Goal: Task Accomplishment & Management: Use online tool/utility

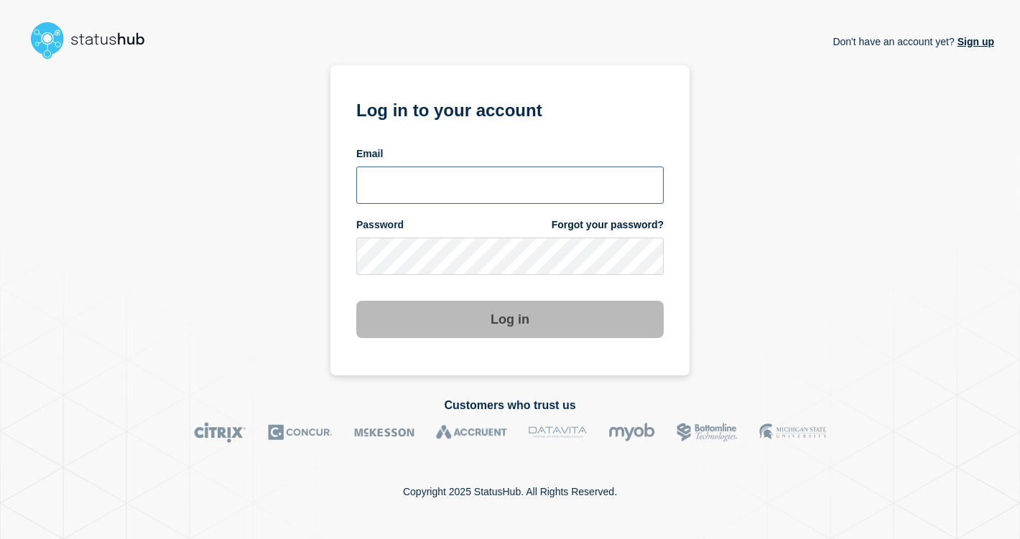
type input "bj.sneed@gwu.edu"
click at [510, 318] on button "Log in" at bounding box center [509, 319] width 307 height 37
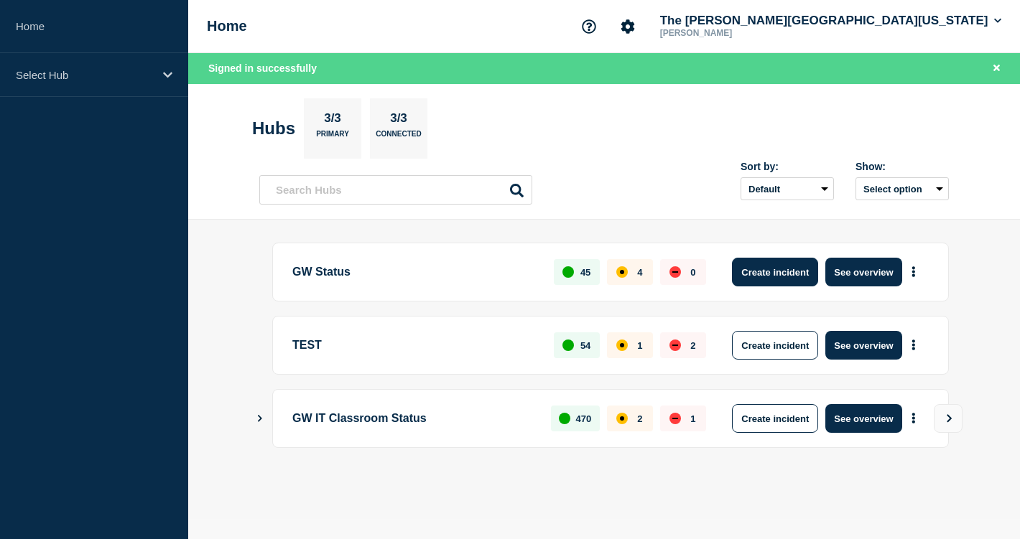
click at [780, 282] on button "Create incident" at bounding box center [775, 272] width 86 height 29
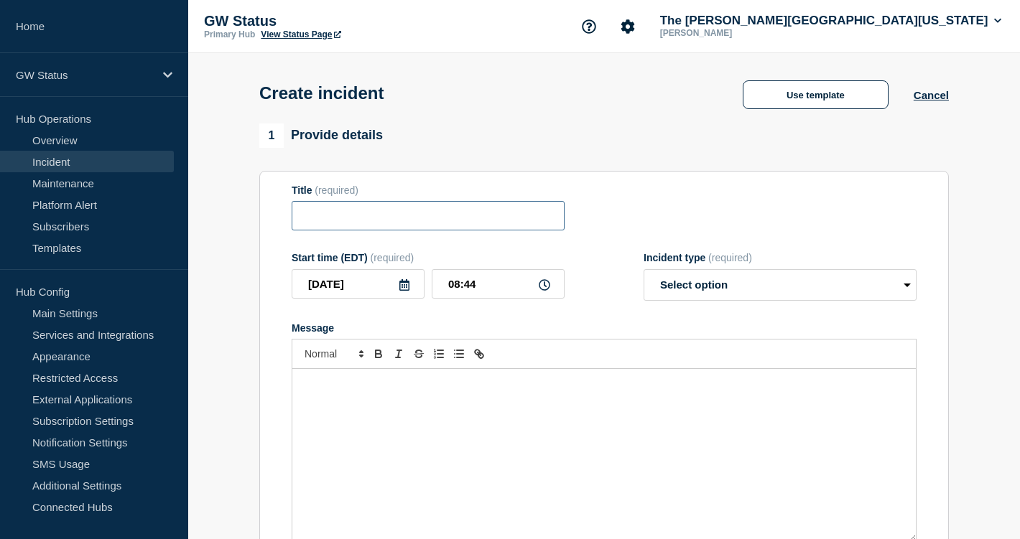
click at [317, 230] on input "Title" at bounding box center [427, 215] width 273 height 29
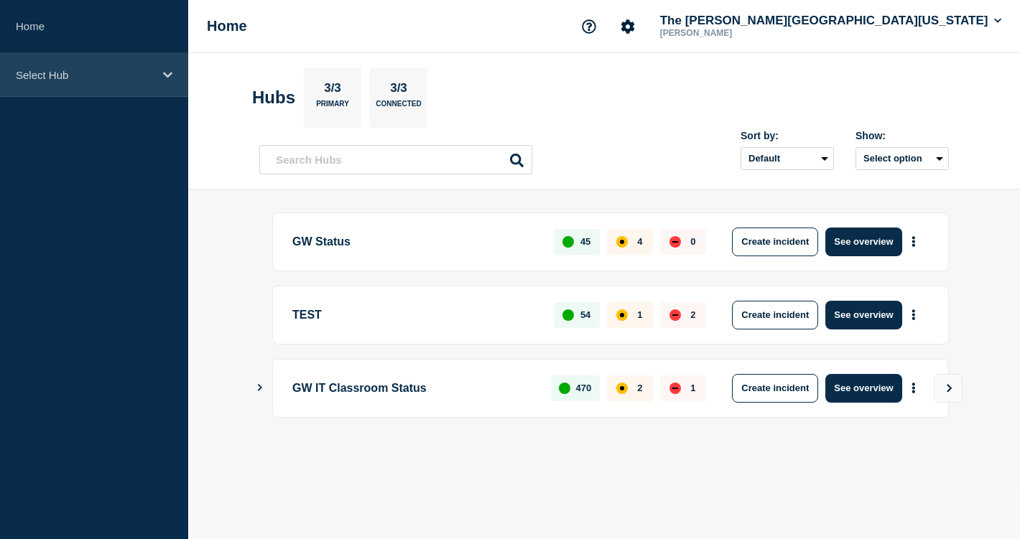
click at [55, 76] on p "Select Hub" at bounding box center [85, 75] width 138 height 12
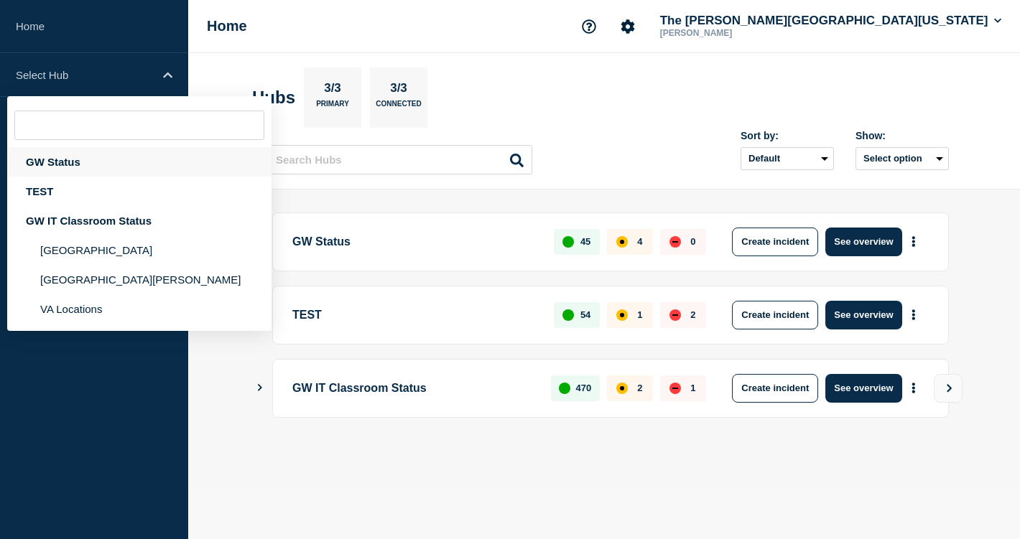
click at [85, 168] on div "GW Status" at bounding box center [139, 161] width 264 height 29
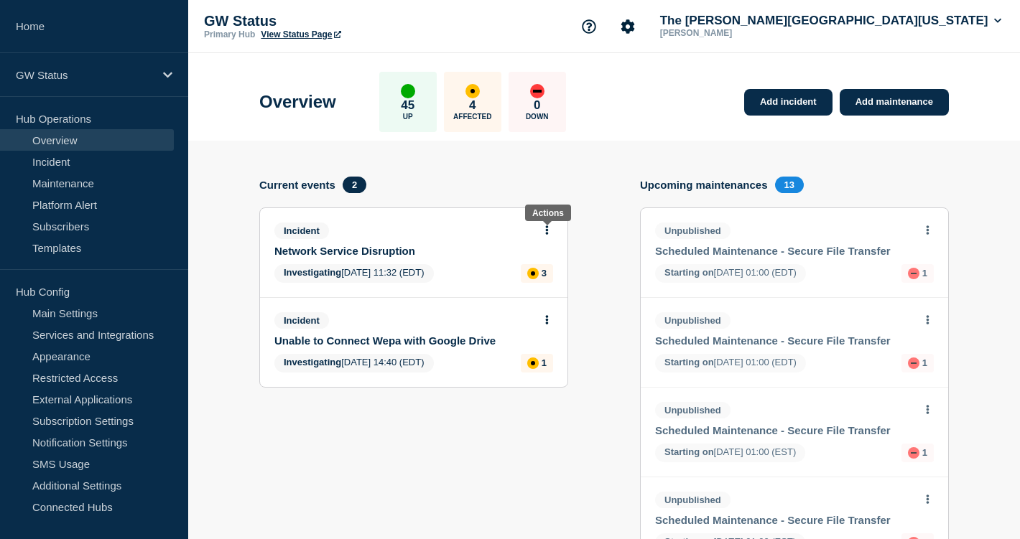
click at [548, 235] on icon at bounding box center [547, 229] width 4 height 9
click at [544, 292] on link "Update incident" at bounding box center [545, 287] width 70 height 11
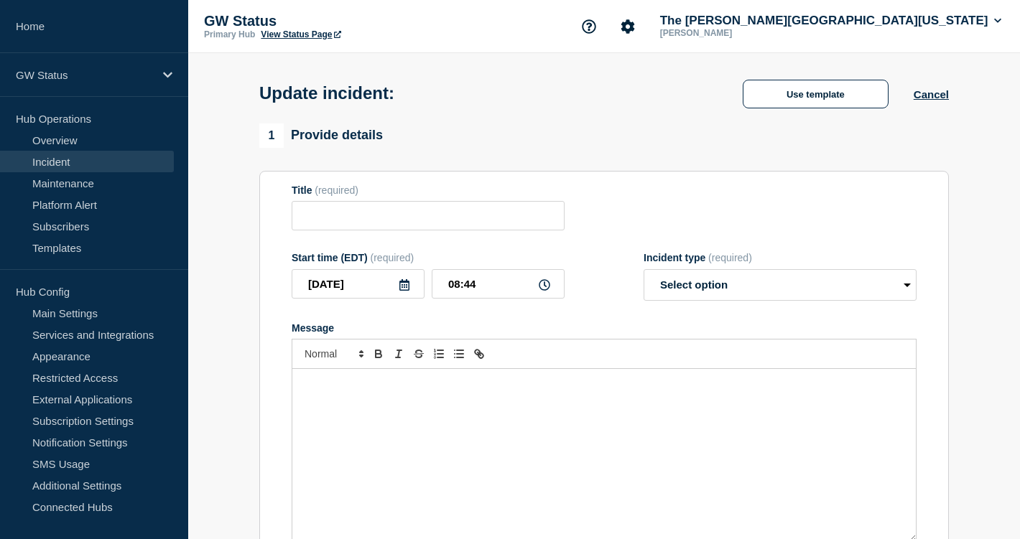
type input "Network Service Disruption"
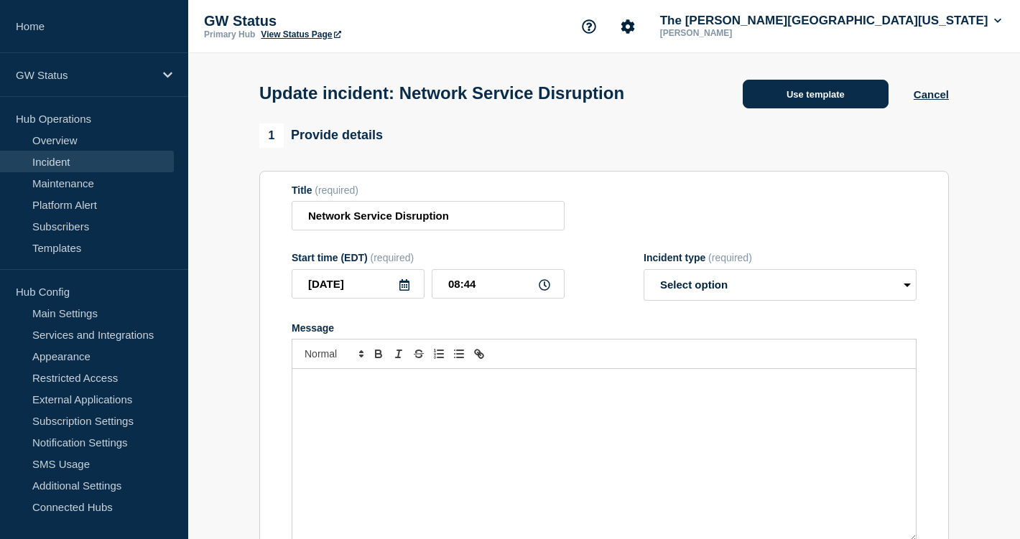
click at [784, 103] on button "Use template" at bounding box center [815, 94] width 146 height 29
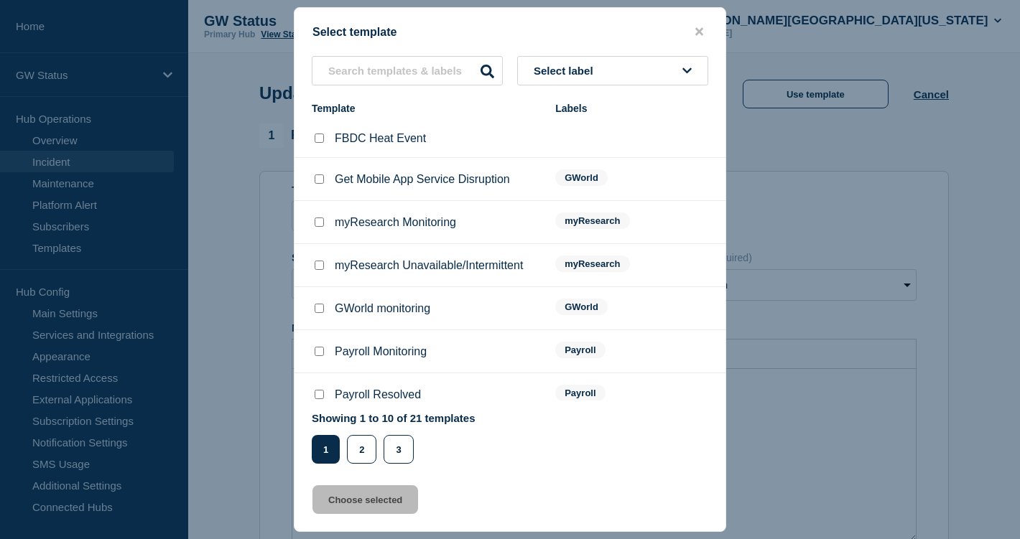
click at [615, 253] on li "myResearch Unavailable/Intermittent myResearch" at bounding box center [509, 265] width 431 height 43
click at [607, 80] on button "Select label" at bounding box center [612, 70] width 191 height 29
click at [566, 154] on button "Generic" at bounding box center [612, 148] width 191 height 29
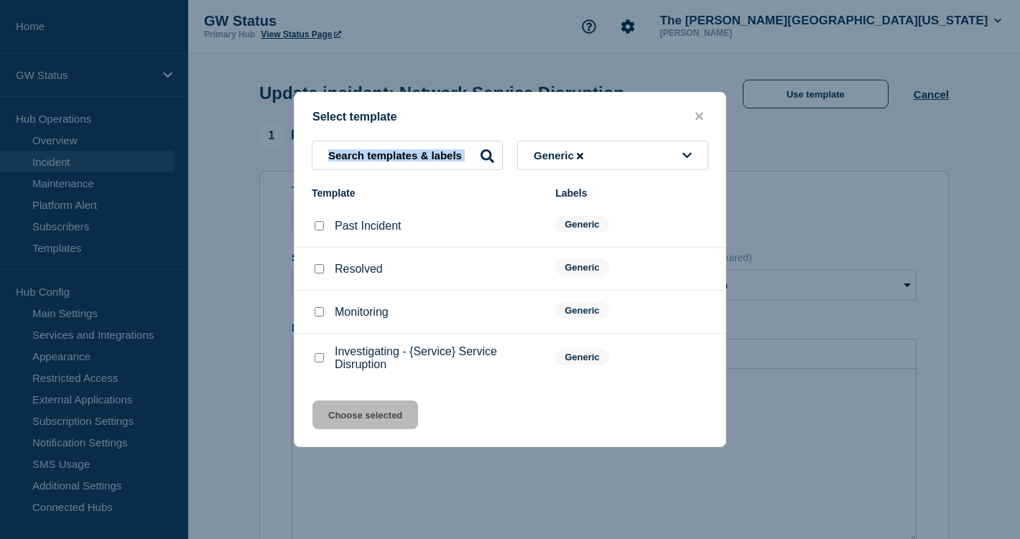
drag, startPoint x: 485, startPoint y: 106, endPoint x: 580, endPoint y: 126, distance: 96.9
click at [580, 126] on div "Select template Generic Template Labels Past Incident Generic Resolved Generic …" at bounding box center [510, 269] width 432 height 355
click at [318, 363] on input "Investigating - {Service} Service Disruption checkbox" at bounding box center [318, 357] width 9 height 9
checkbox input "true"
click at [361, 426] on button "Choose selected" at bounding box center [365, 415] width 106 height 29
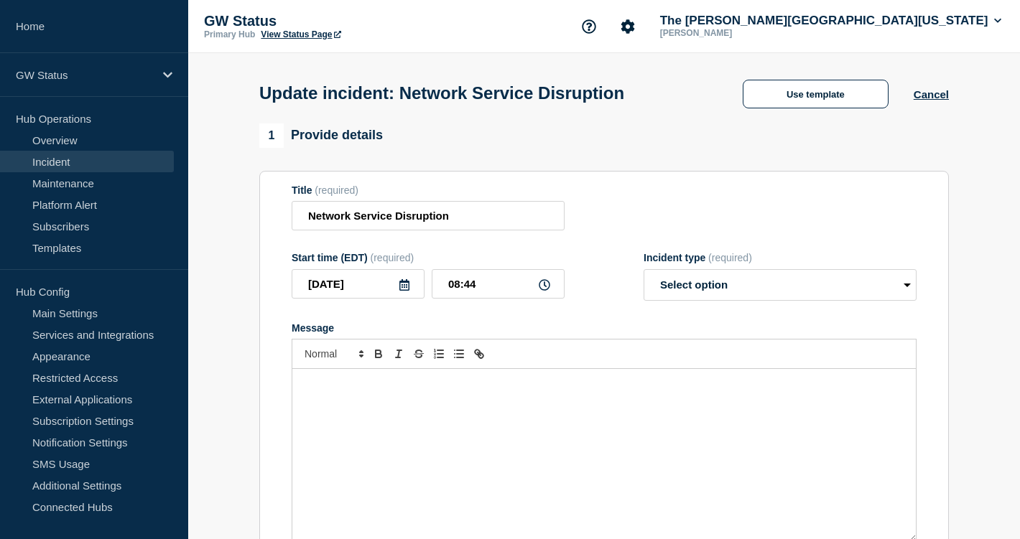
select select "investigating"
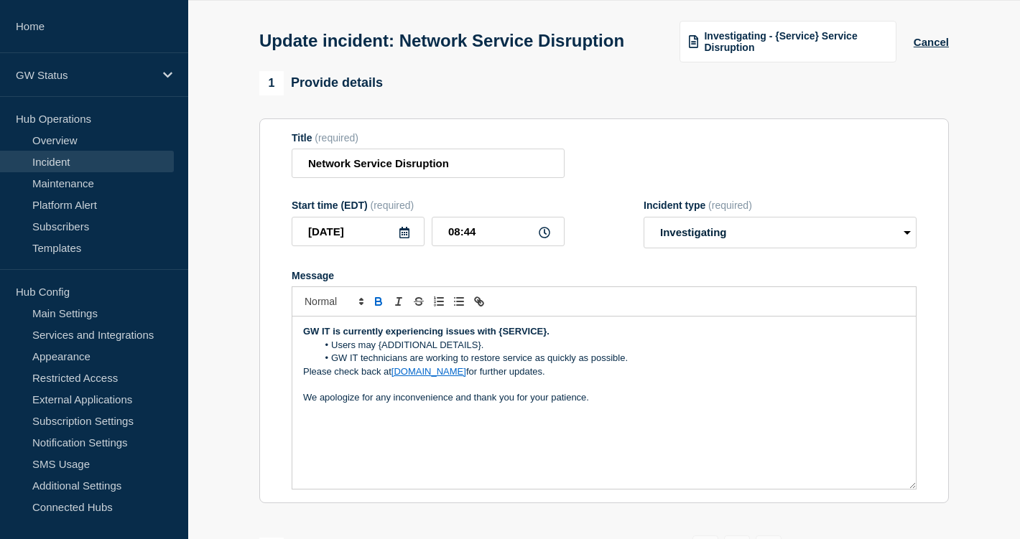
scroll to position [134, 0]
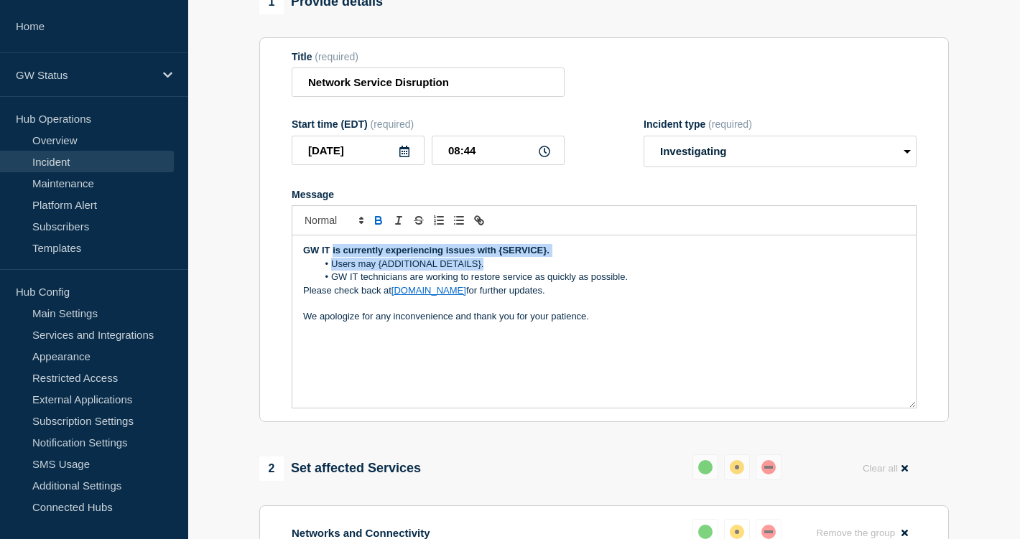
drag, startPoint x: 493, startPoint y: 274, endPoint x: 333, endPoint y: 263, distance: 160.4
click at [333, 263] on div "GW IT is currently experiencing issues with {SERVICE}. Users may {ADDITIONAL DE…" at bounding box center [603, 321] width 623 height 172
click at [399, 256] on div "GW IT is currently experiencing issues with {SERVICE}. Users may {ADDITIONAL DE…" at bounding box center [603, 321] width 623 height 172
drag, startPoint x: 638, startPoint y: 289, endPoint x: 306, endPoint y: 261, distance: 332.9
click at [306, 261] on div "GW IT is currently experiencing issues with {SERVICE}. Users may {ADDITIONAL DE…" at bounding box center [603, 321] width 623 height 172
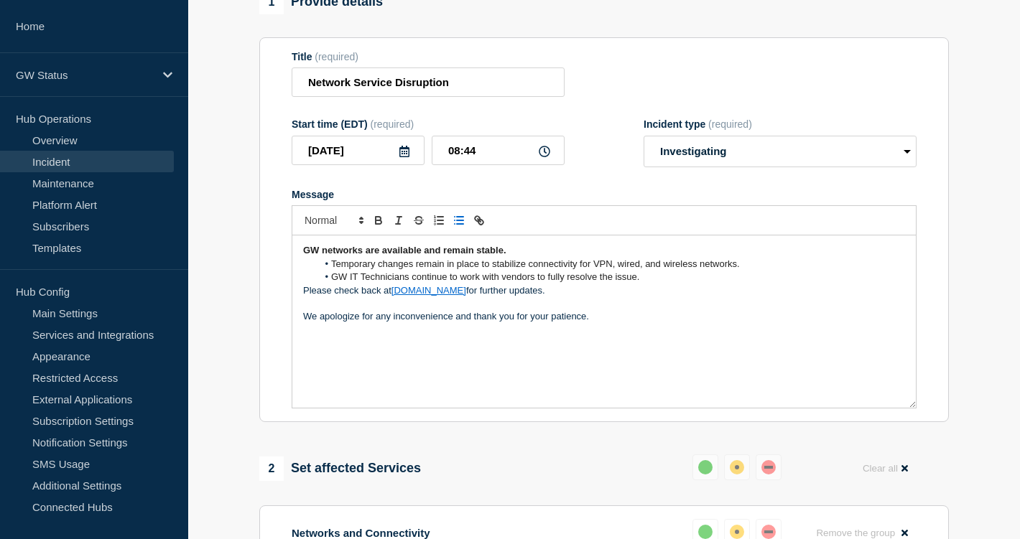
click at [745, 144] on div "Incident type (required) Select option Investigating Identified Monitoring Reso…" at bounding box center [779, 142] width 273 height 49
click at [743, 157] on select "Select option Investigating Identified Monitoring Resolved" at bounding box center [779, 152] width 273 height 32
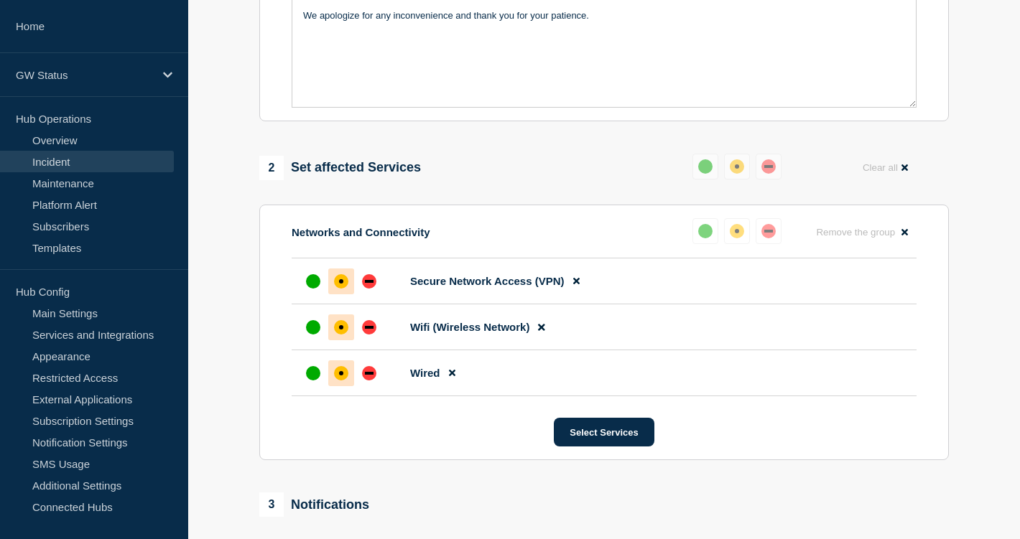
scroll to position [521, 0]
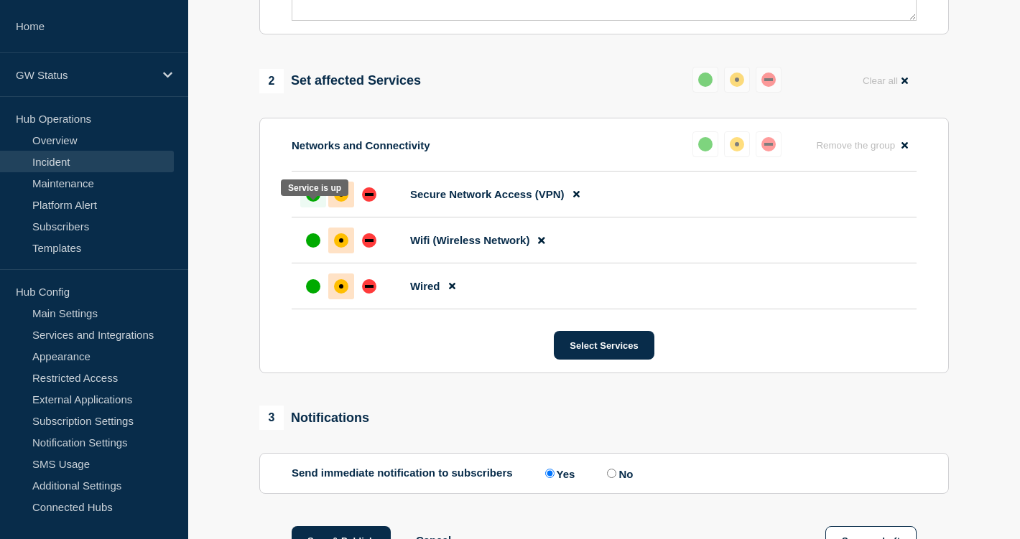
click at [317, 202] on div "up" at bounding box center [313, 194] width 14 height 14
click at [314, 248] on div "up" at bounding box center [313, 240] width 14 height 14
click at [310, 299] on div at bounding box center [313, 287] width 26 height 26
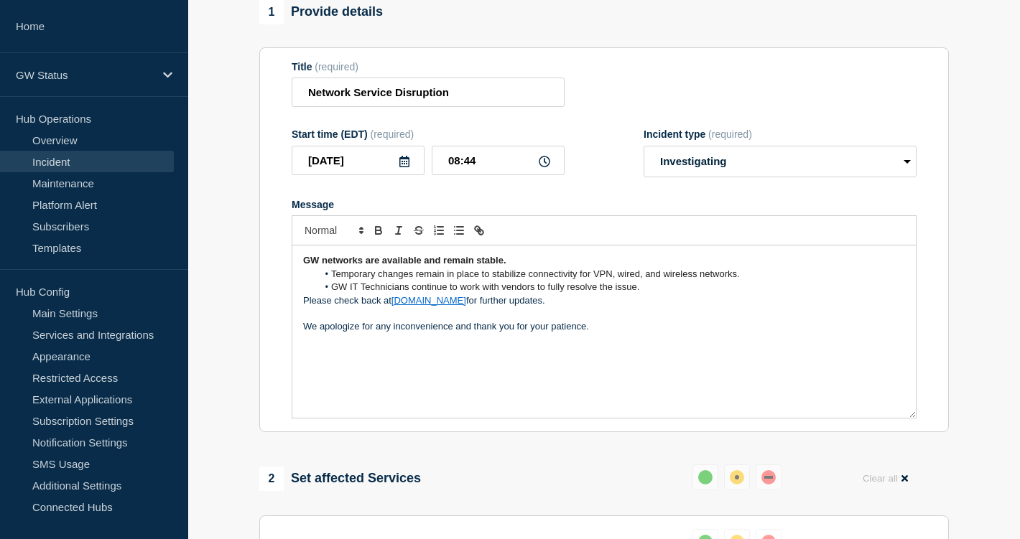
scroll to position [122, 0]
click at [452, 335] on p "We apologize for any inconvenience and thank you for your patience." at bounding box center [604, 328] width 602 height 13
click at [0, 0] on lt-span ", and" at bounding box center [0, 0] width 0 height 0
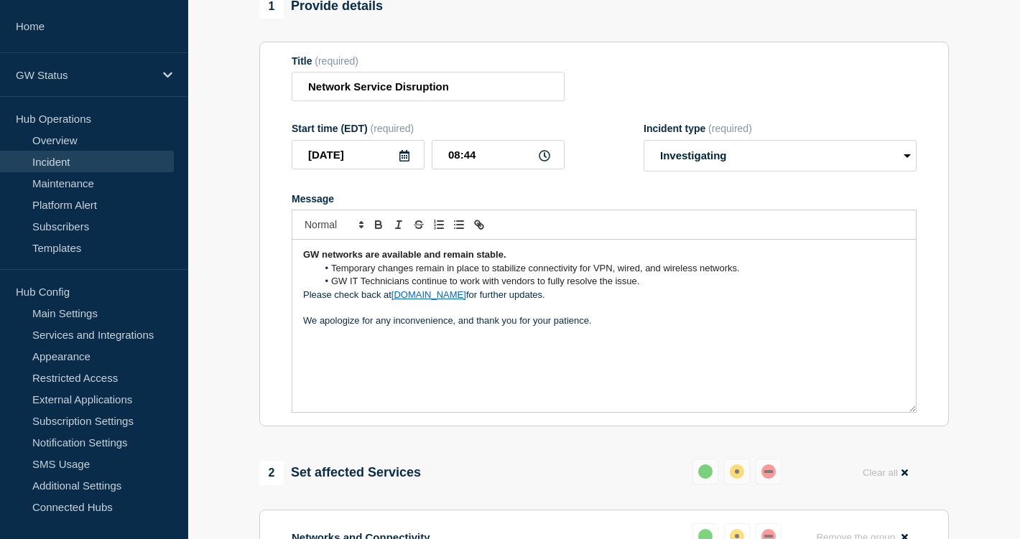
scroll to position [128, 0]
click at [656, 289] on li "GW IT Technicians continue to work with vendors to fully resolve the issue." at bounding box center [611, 282] width 588 height 13
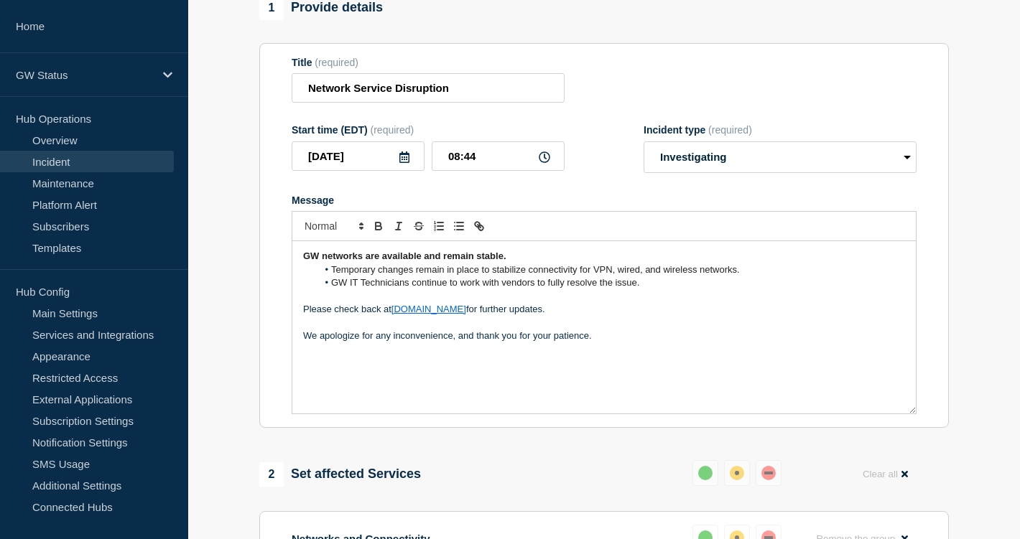
click at [299, 350] on div "GW networks are available and remain stable. Temporary changes remain in place …" at bounding box center [603, 327] width 623 height 172
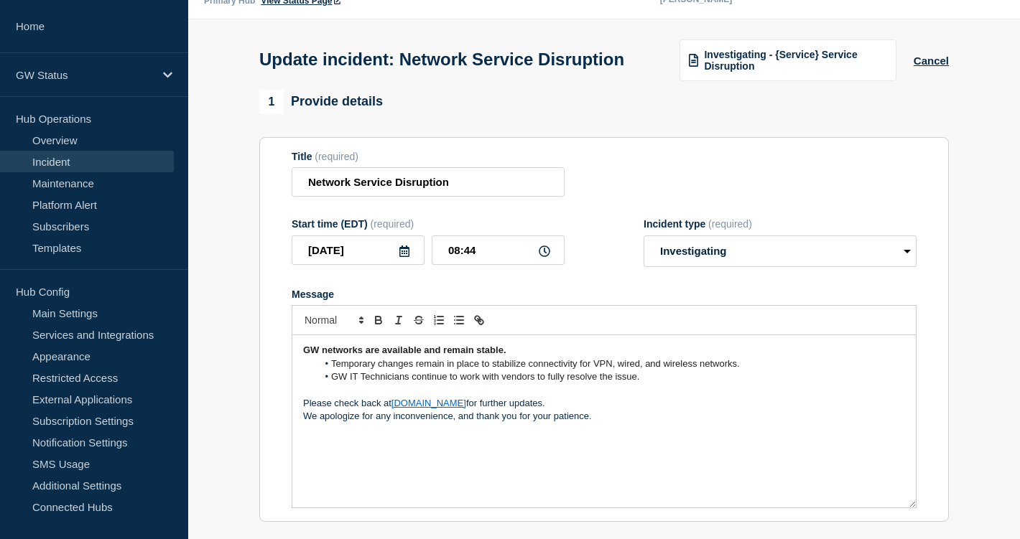
scroll to position [37, 0]
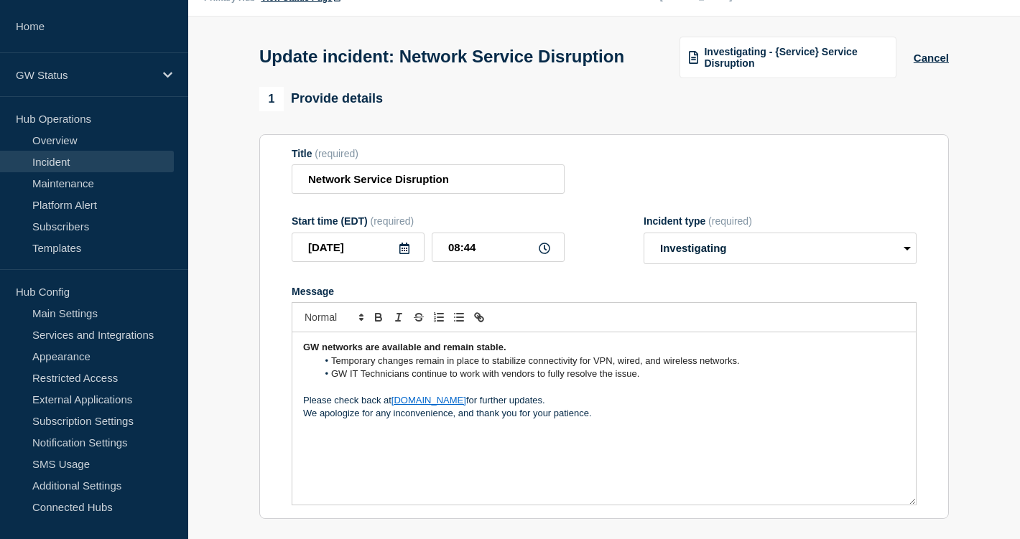
click at [620, 379] on span "GW IT Technicians continue to work with vendors to fully resolve the issue." at bounding box center [485, 373] width 308 height 11
click at [603, 439] on div "GW networks are available and remain stable. Temporary changes remain in place …" at bounding box center [603, 418] width 623 height 172
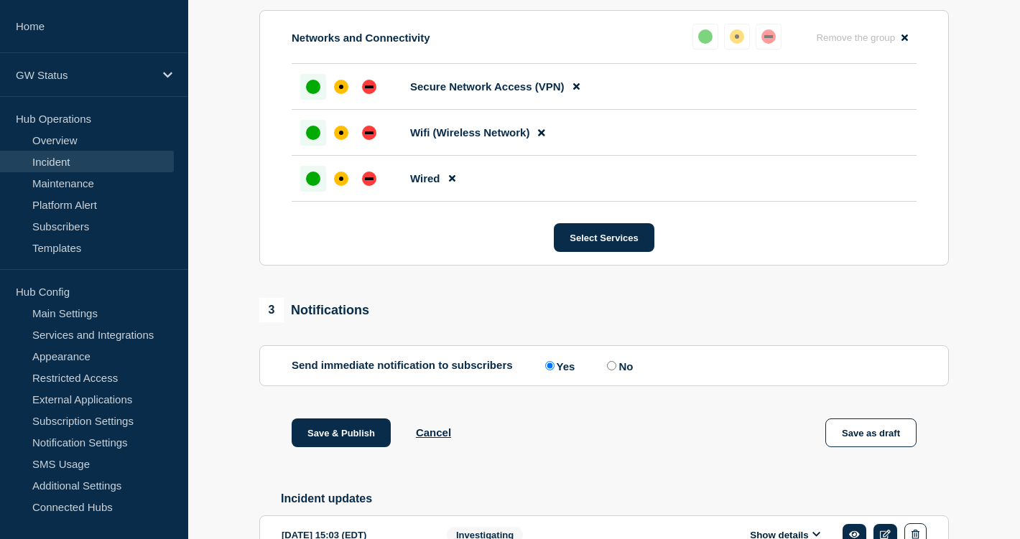
scroll to position [650, 0]
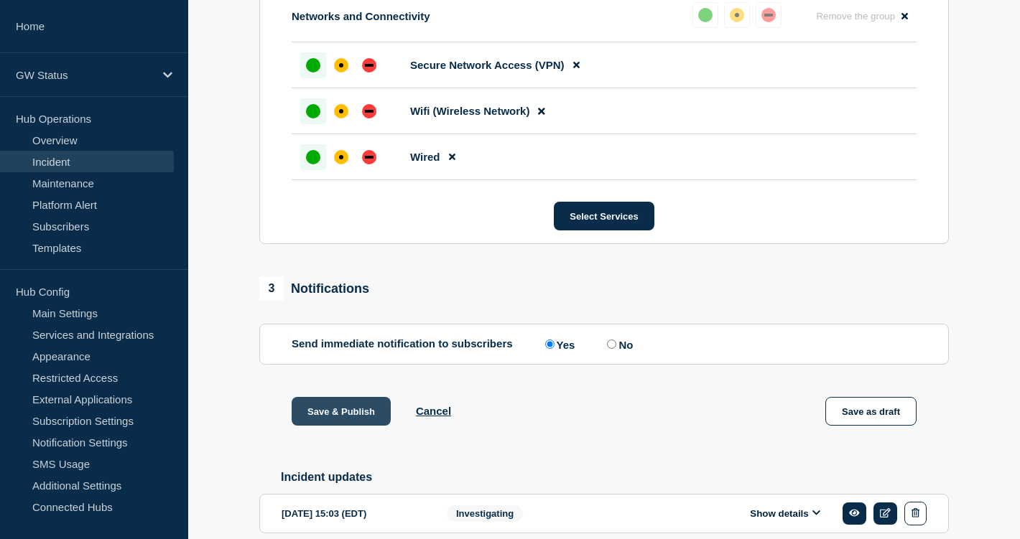
click at [347, 426] on button "Save & Publish" at bounding box center [340, 411] width 99 height 29
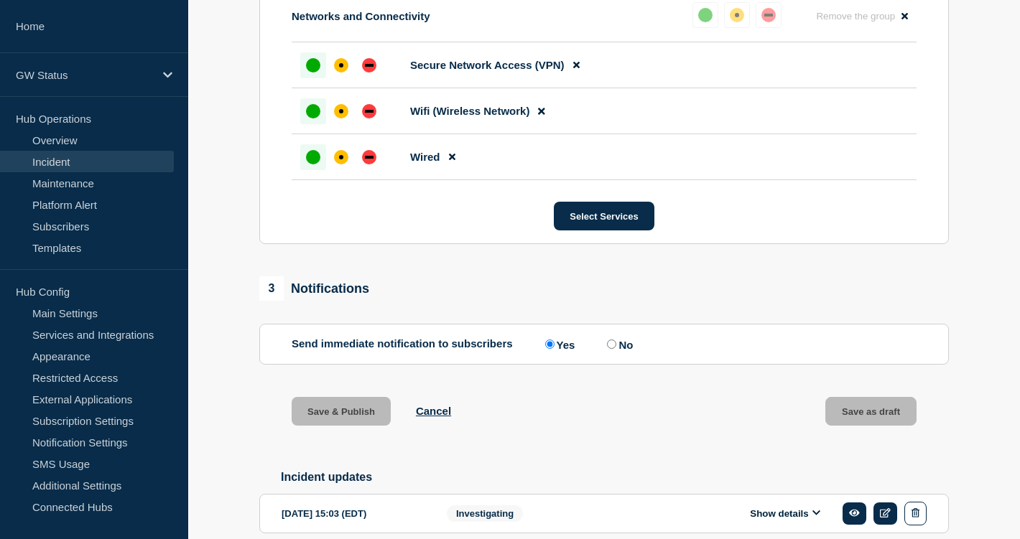
scroll to position [681, 0]
